Goal: Find specific page/section: Find specific page/section

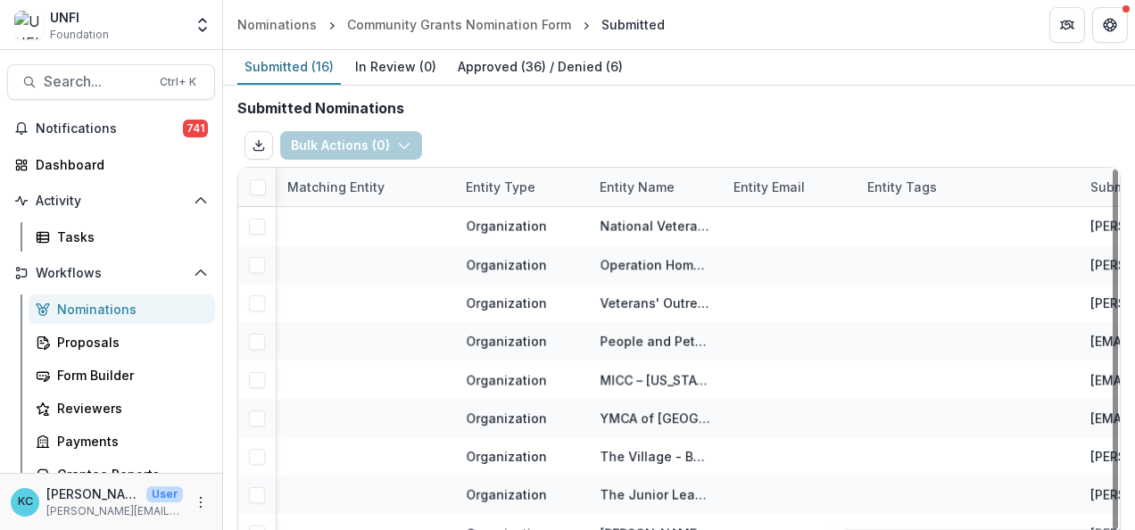
scroll to position [0, 777]
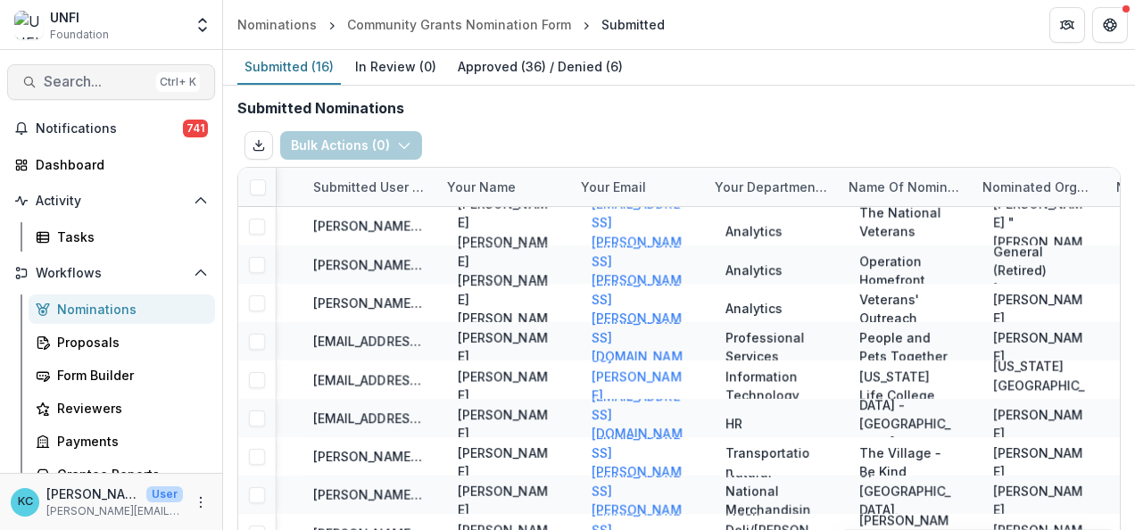
click at [111, 79] on span "Search..." at bounding box center [96, 81] width 105 height 17
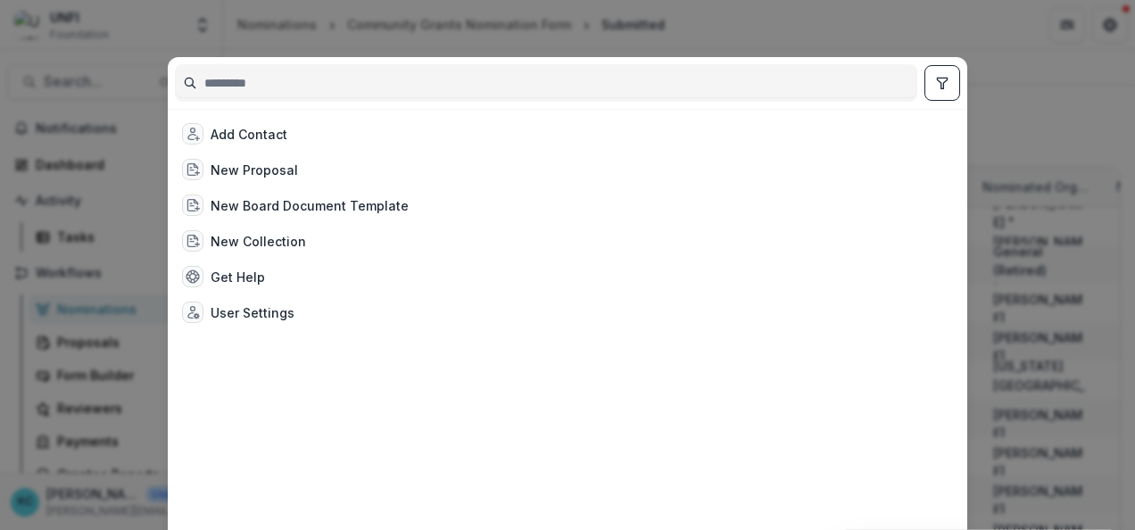
click at [305, 82] on input at bounding box center [546, 83] width 741 height 29
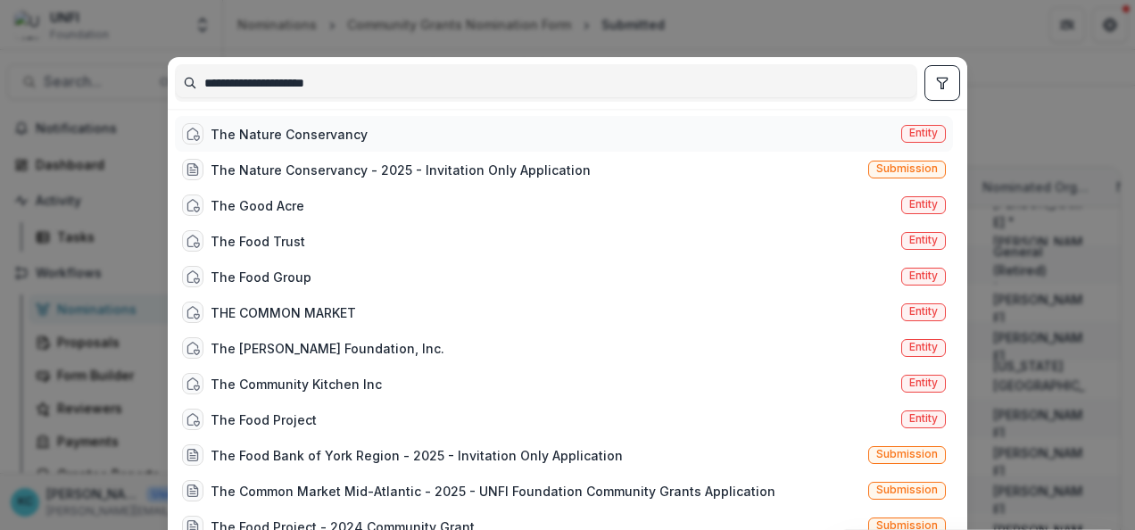
type input "**********"
click at [243, 139] on div "The Nature Conservancy" at bounding box center [289, 134] width 157 height 19
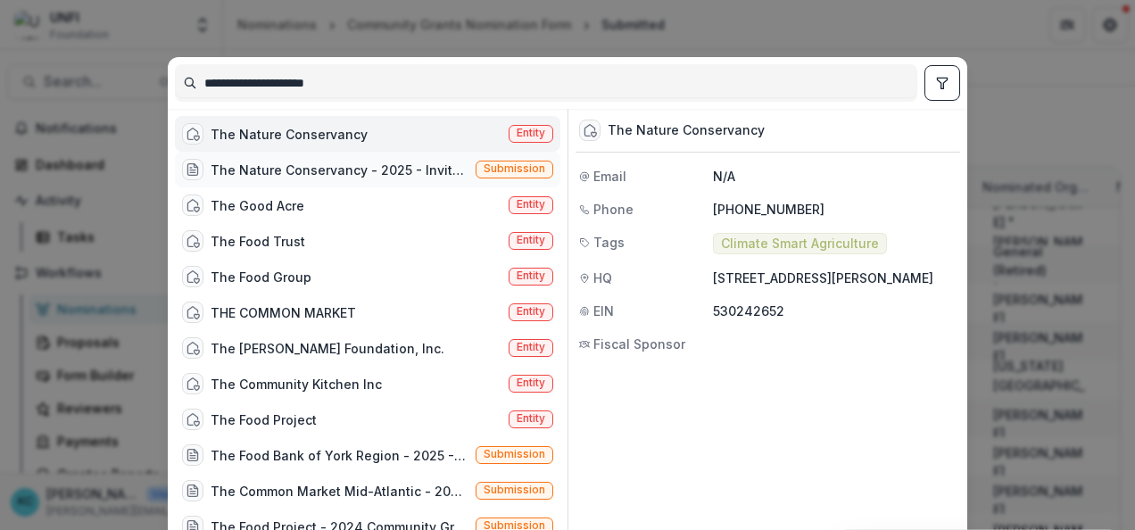
click at [246, 163] on div "The Nature Conservancy - 2025 - Invitation Only Application" at bounding box center [340, 170] width 258 height 19
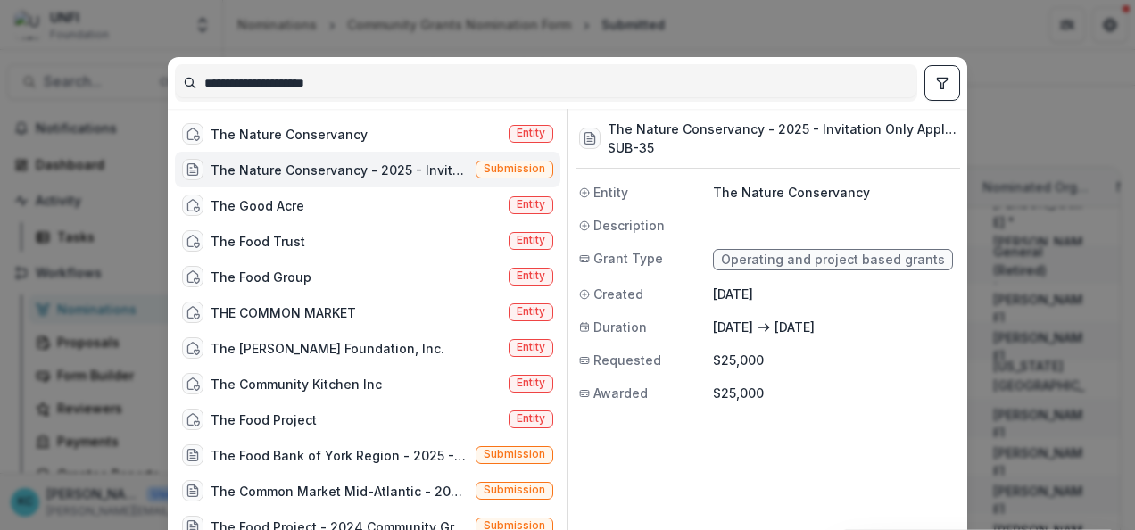
click at [348, 177] on div "The Nature Conservancy - 2025 - Invitation Only Application" at bounding box center [340, 170] width 258 height 19
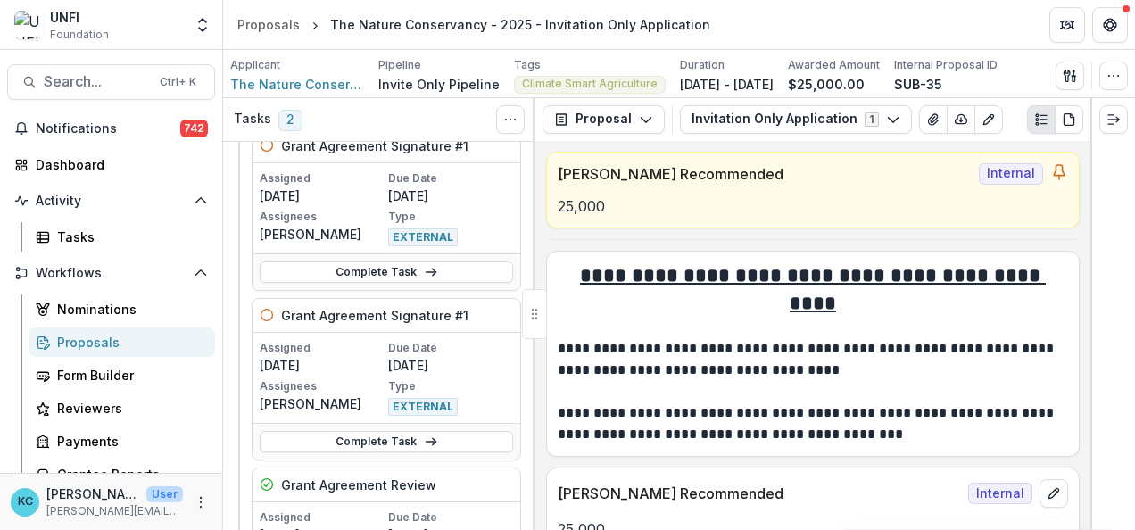
scroll to position [58, 0]
